Goal: Task Accomplishment & Management: Use online tool/utility

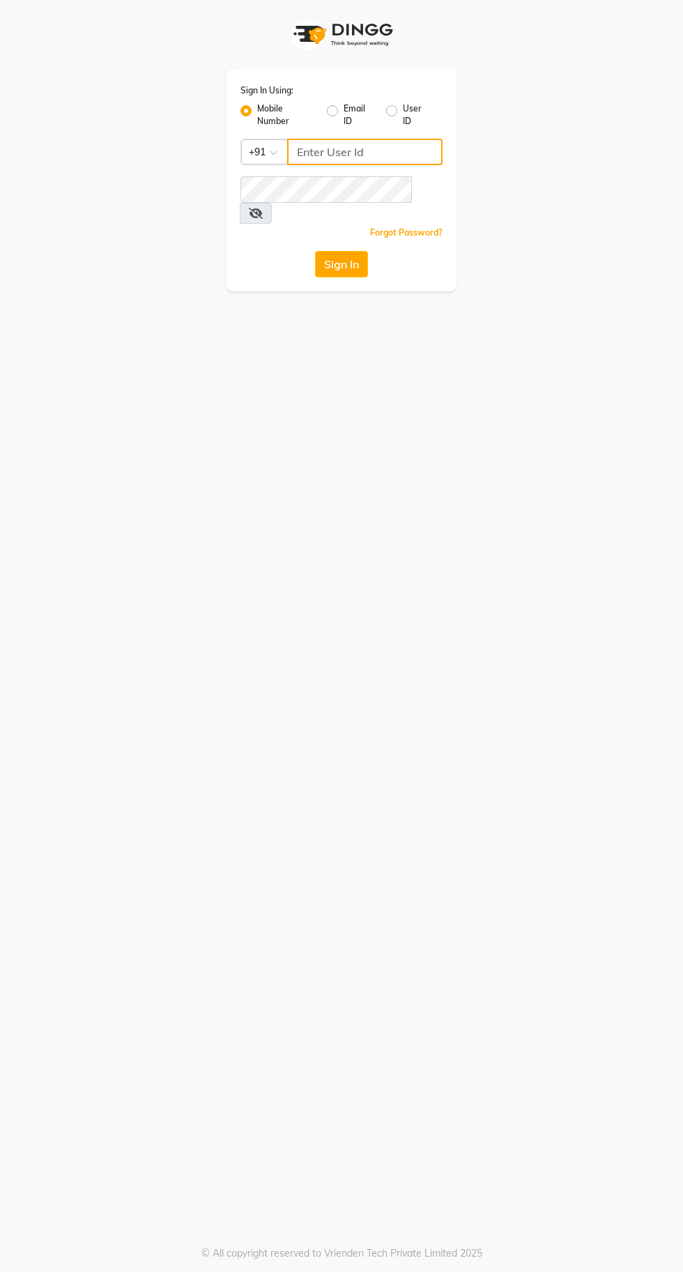
click at [344, 152] on input "Username" at bounding box center [364, 152] width 155 height 26
type input "8910224875"
click at [315, 251] on button "Sign In" at bounding box center [341, 264] width 53 height 26
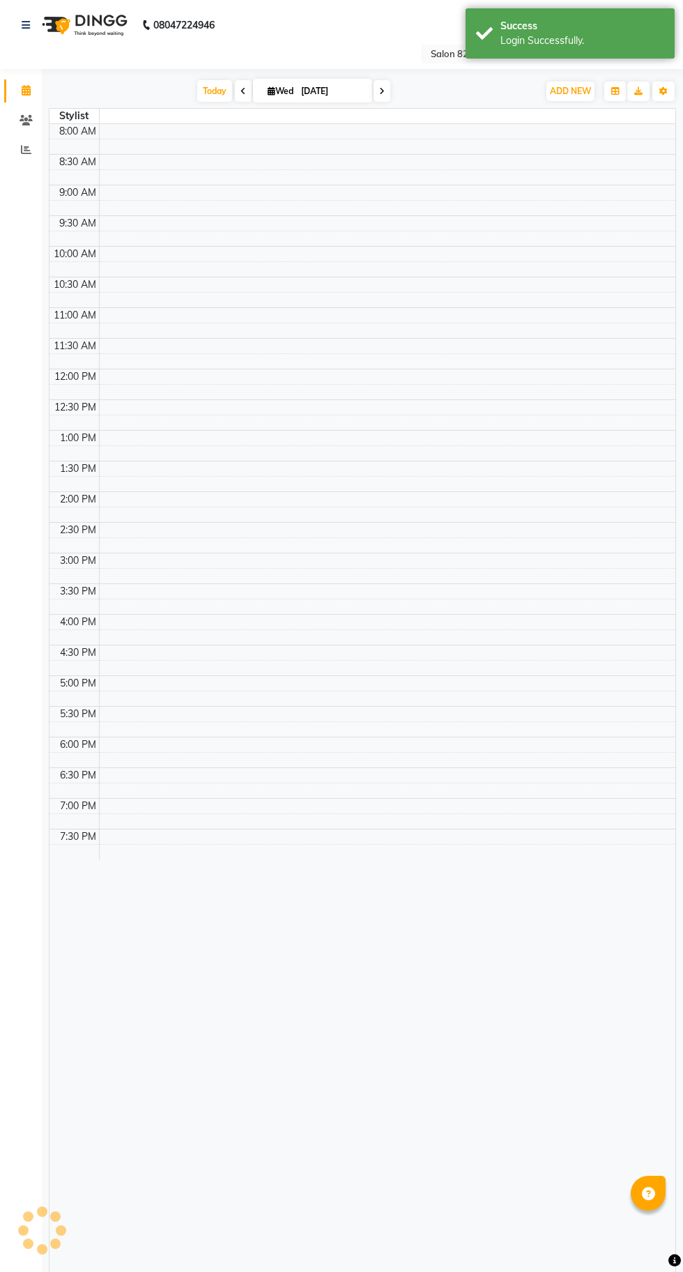
select select "en"
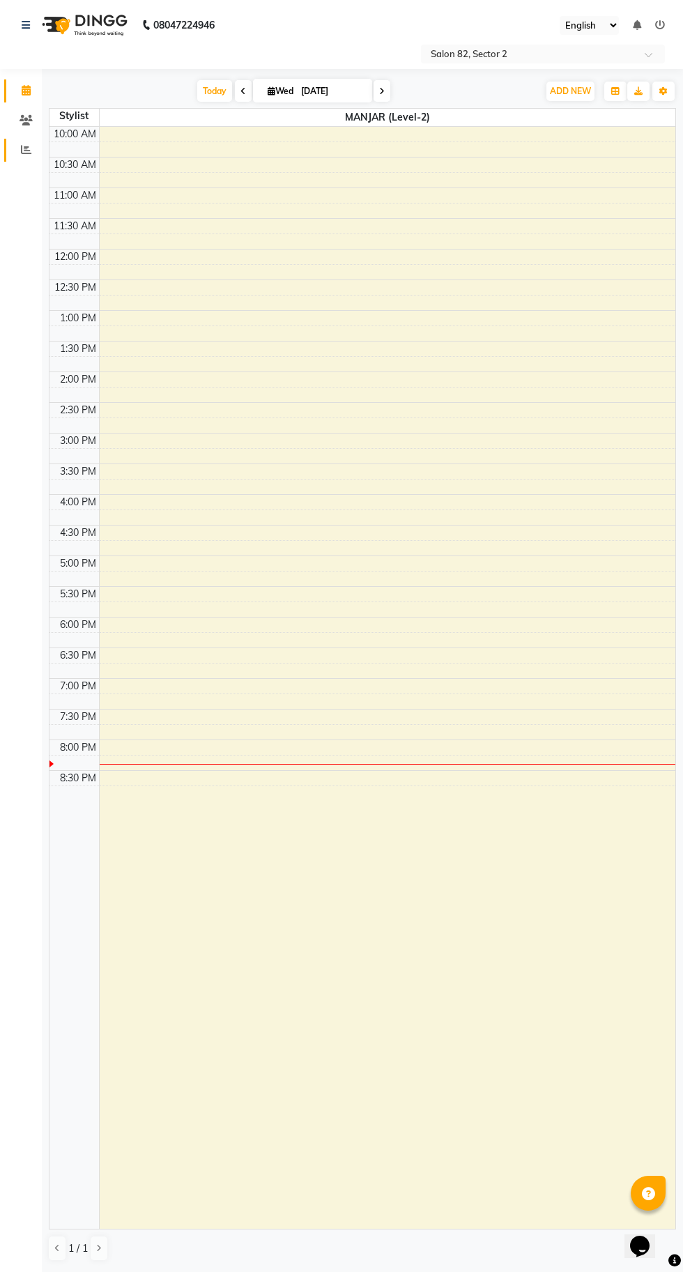
click at [26, 149] on icon at bounding box center [26, 149] width 10 height 10
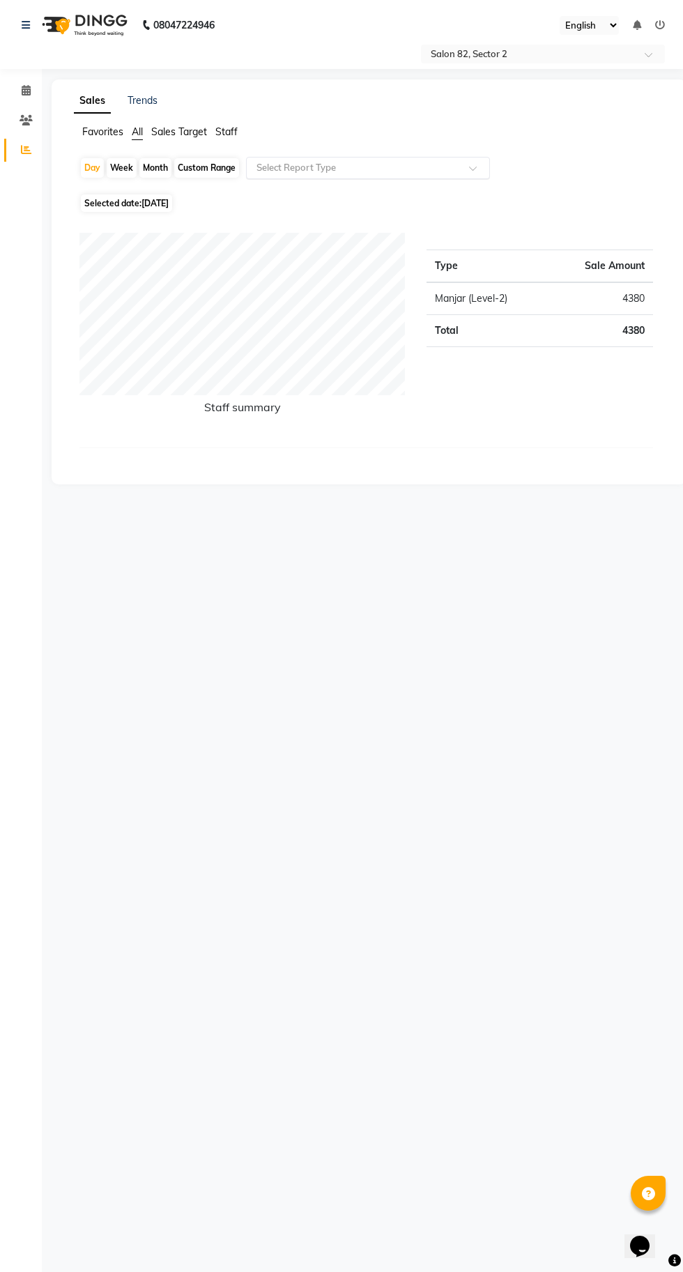
click at [348, 167] on input "text" at bounding box center [354, 168] width 201 height 14
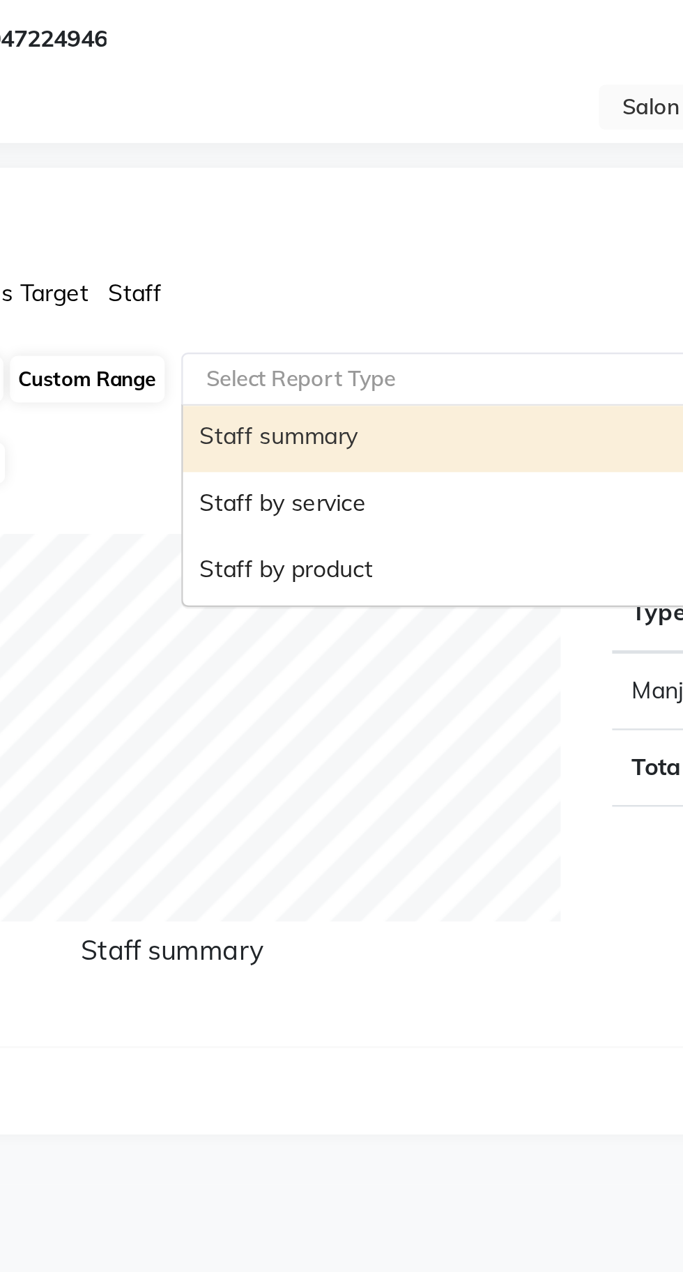
click at [299, 224] on div "Staff by service" at bounding box center [368, 221] width 243 height 28
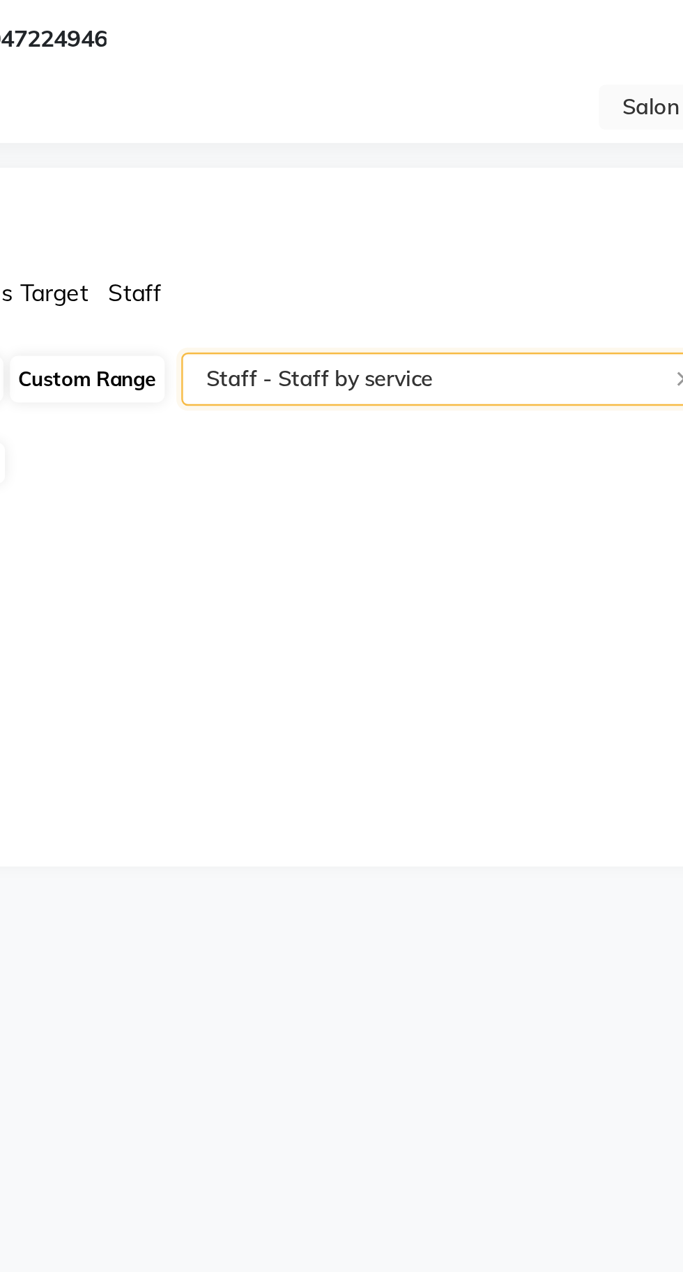
select select "csv"
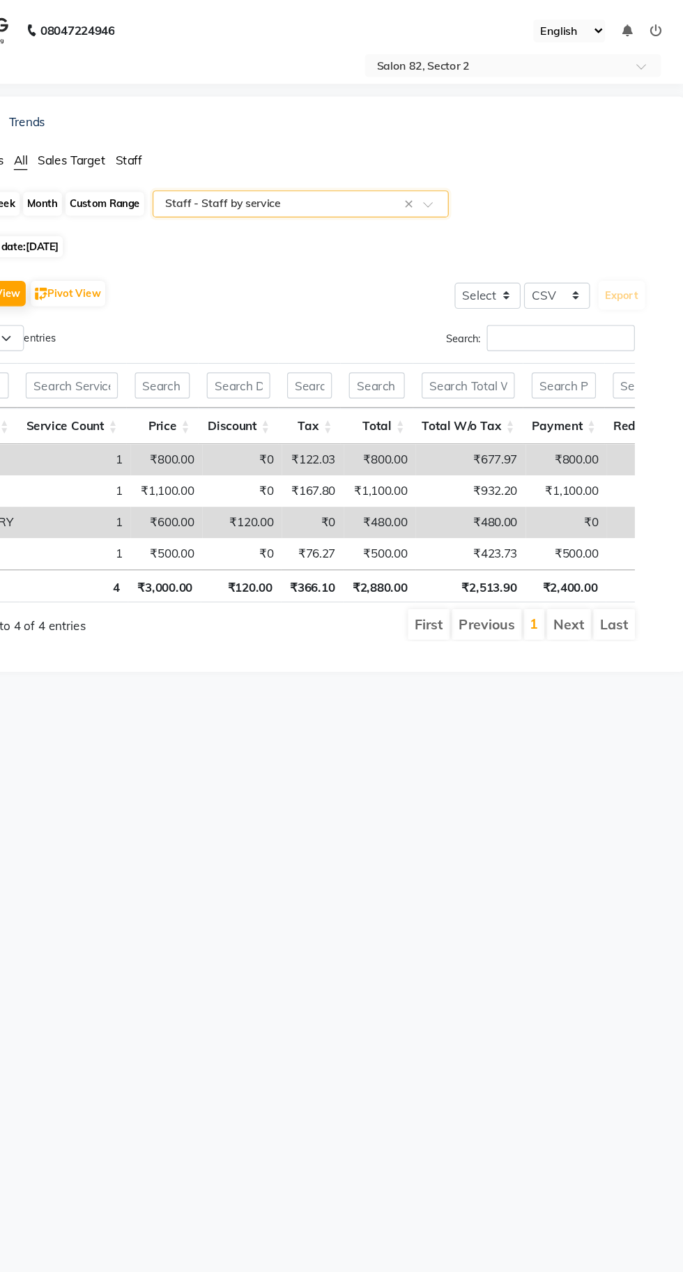
scroll to position [0, 341]
